Goal: Task Accomplishment & Management: Use online tool/utility

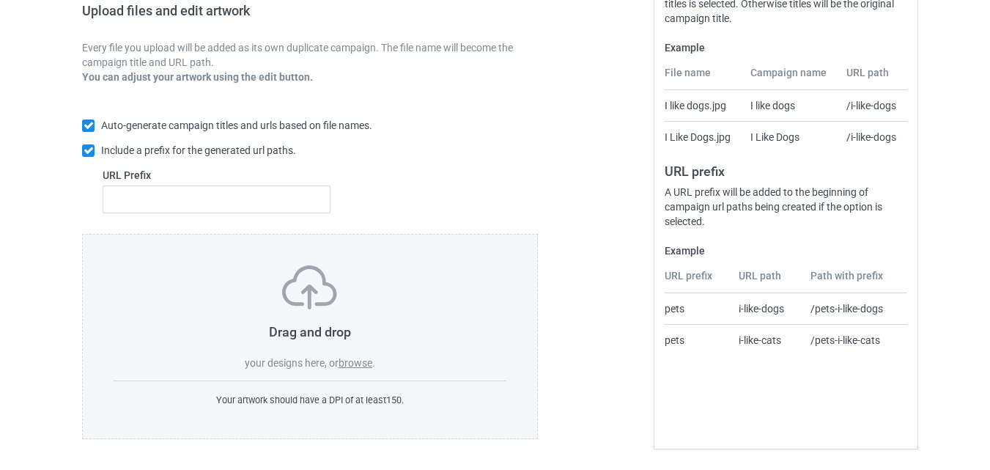
scroll to position [245, 0]
click at [361, 358] on label "browse" at bounding box center [356, 363] width 34 height 12
click at [0, 0] on input "browse" at bounding box center [0, 0] width 0 height 0
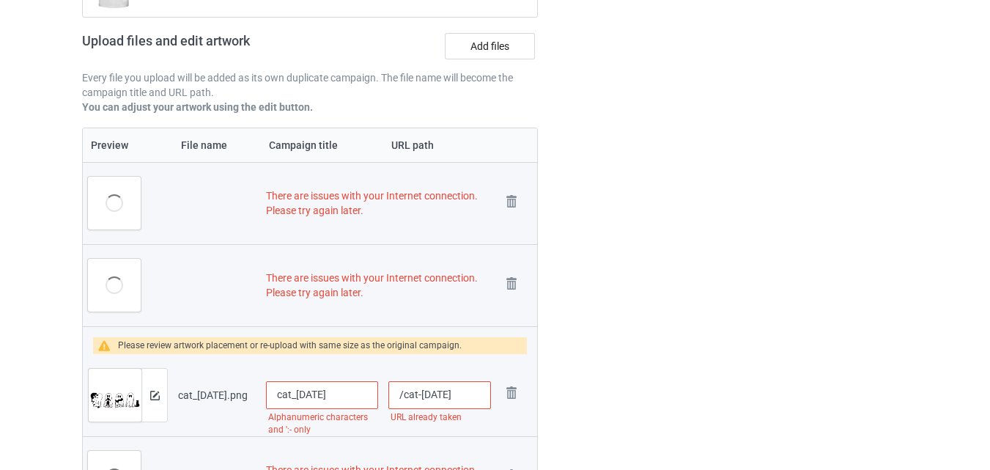
scroll to position [489, 0]
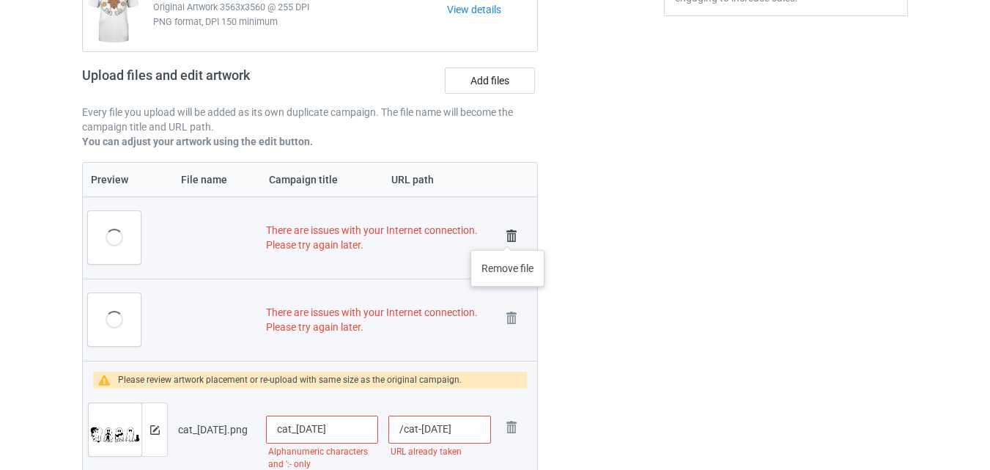
click at [508, 235] on img at bounding box center [511, 236] width 21 height 21
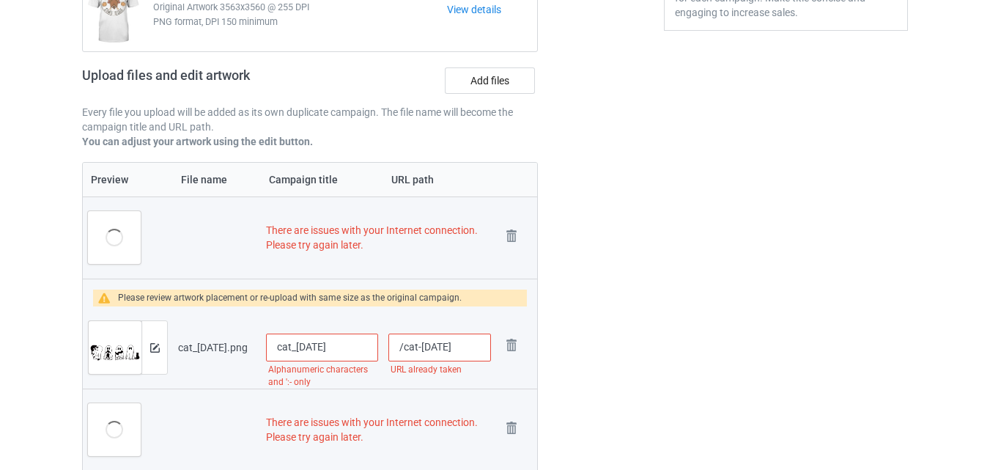
click at [0, 0] on img at bounding box center [0, 0] width 0 height 0
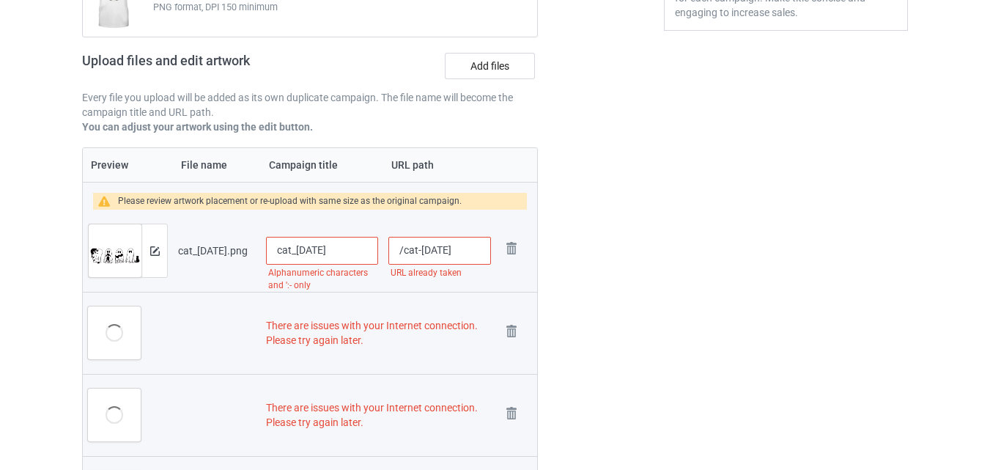
scroll to position [459, 0]
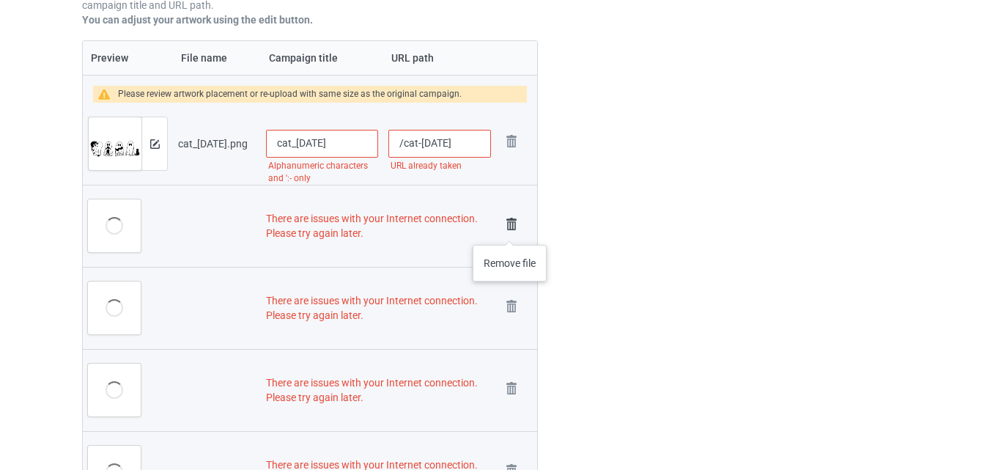
click at [510, 230] on img at bounding box center [511, 224] width 21 height 21
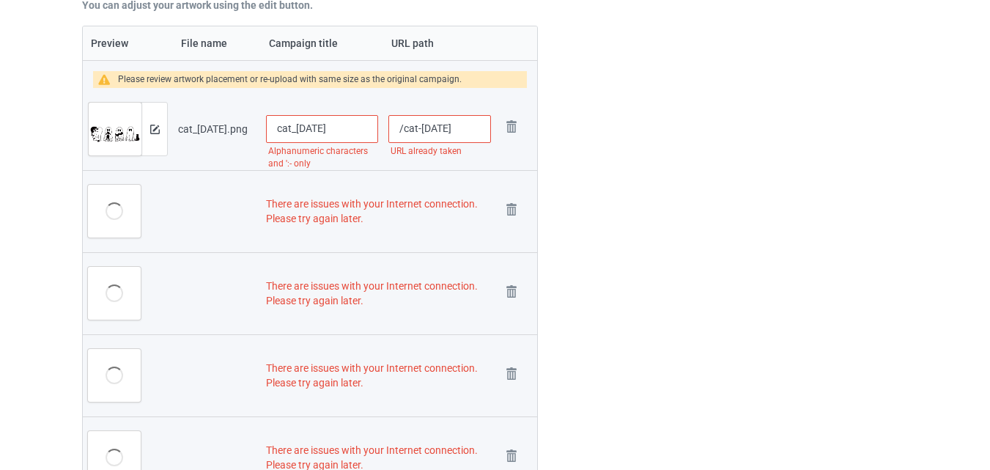
scroll to position [566, 0]
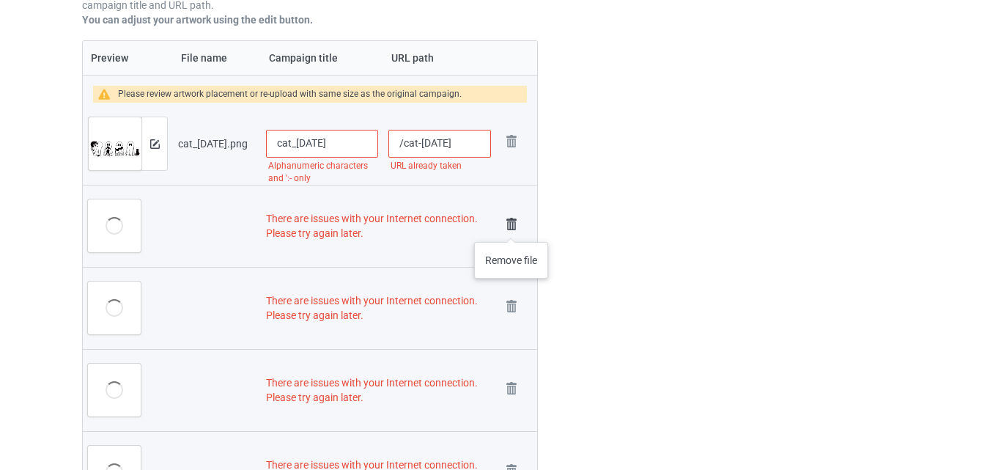
click at [511, 227] on img at bounding box center [511, 224] width 21 height 21
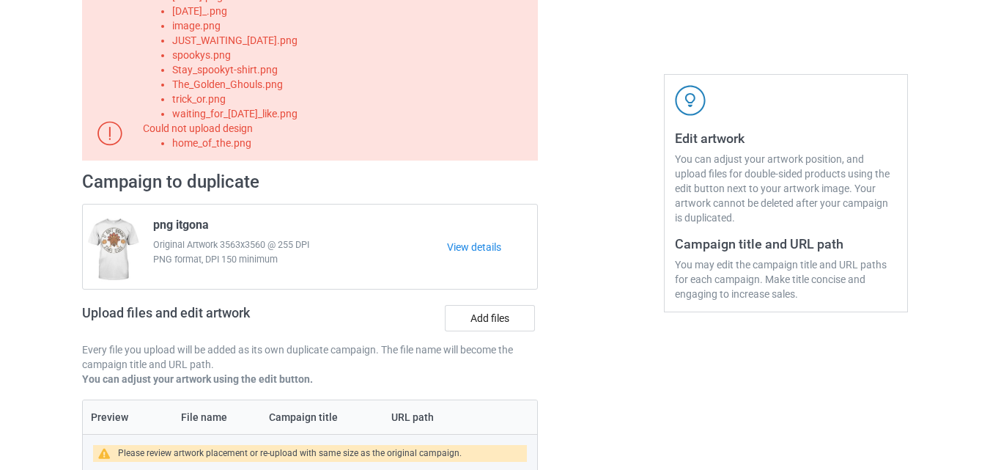
scroll to position [0, 0]
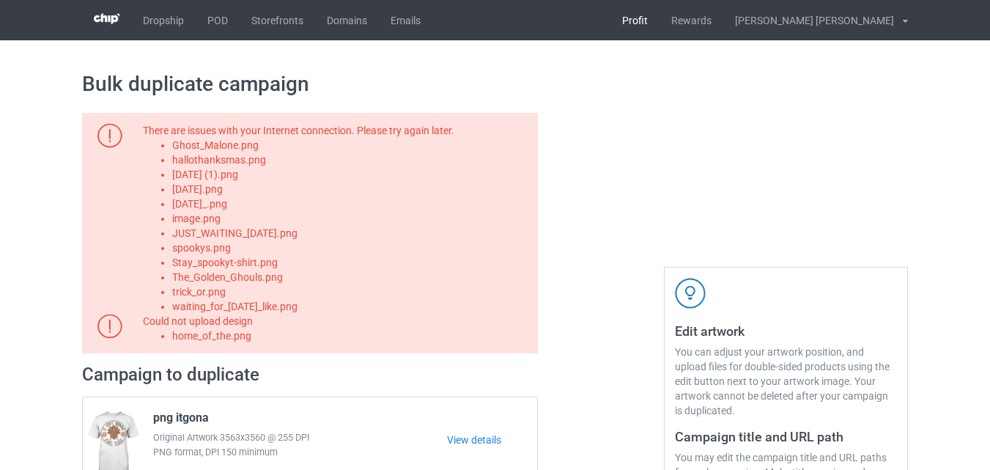
click at [659, 26] on link "Profit" at bounding box center [634, 20] width 49 height 40
